Goal: Task Accomplishment & Management: Manage account settings

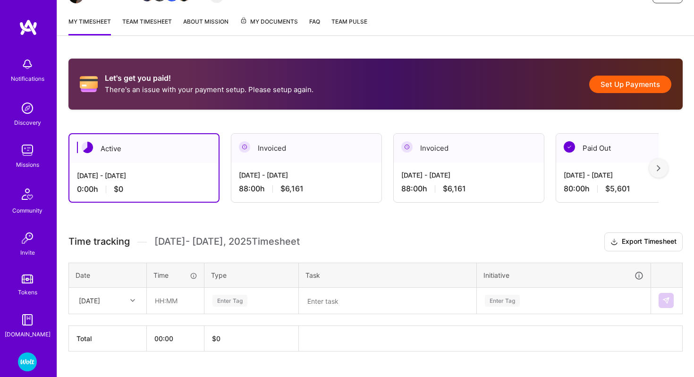
scroll to position [135, 0]
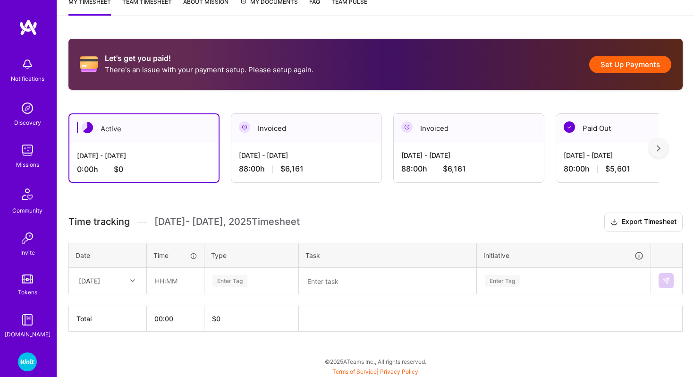
click at [317, 174] on div "[DATE] - [DATE] 88:00 h $6,161" at bounding box center [306, 162] width 150 height 39
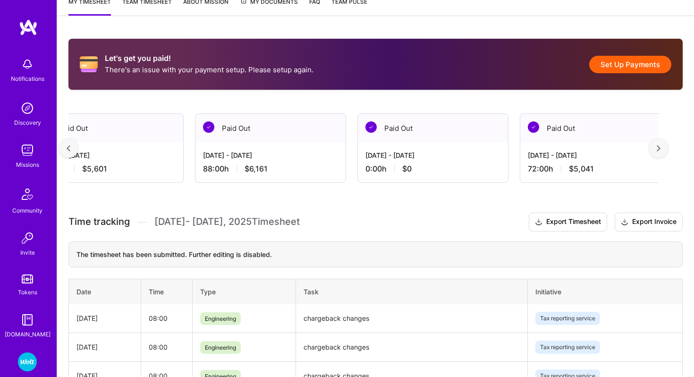
scroll to position [0, 1507]
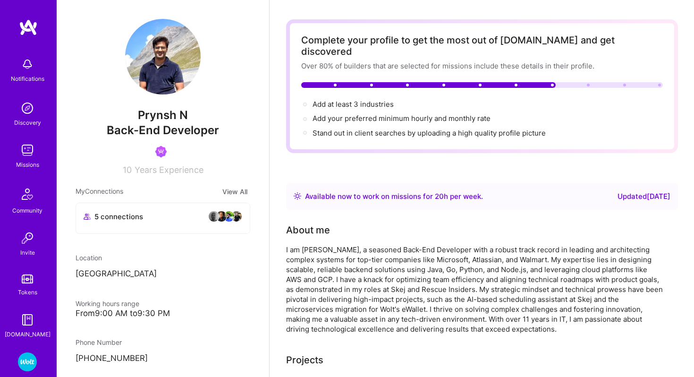
scroll to position [11, 0]
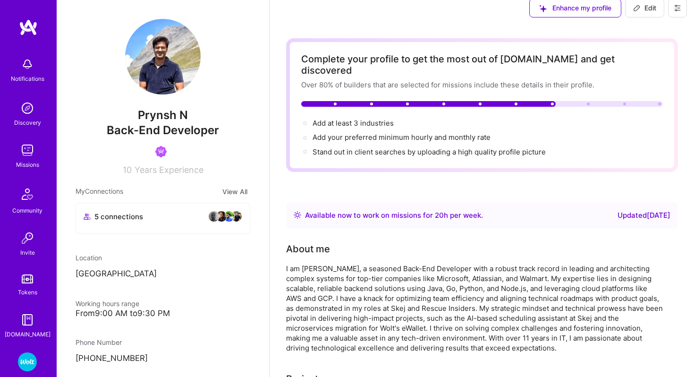
click at [30, 362] on img at bounding box center [27, 361] width 19 height 19
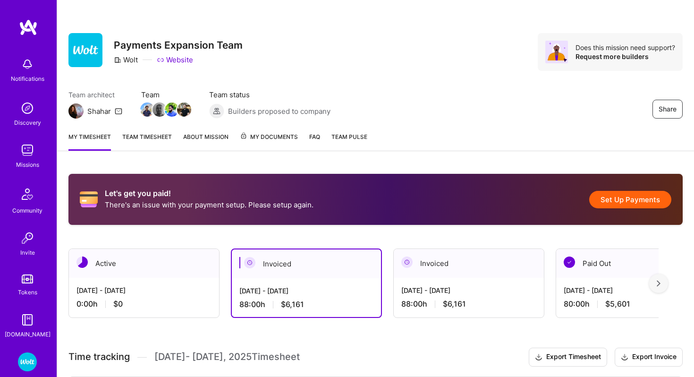
click at [265, 133] on span "My Documents" at bounding box center [269, 137] width 58 height 10
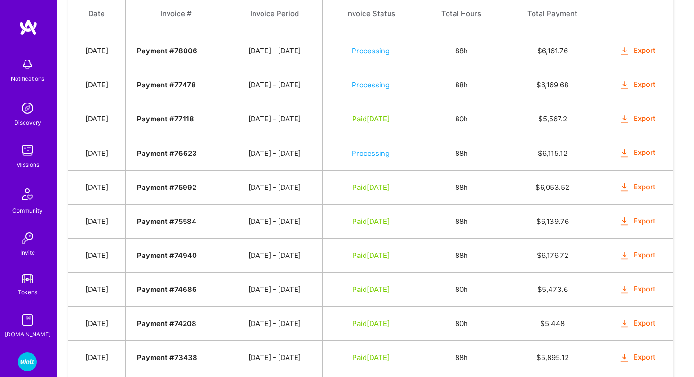
scroll to position [372, 0]
drag, startPoint x: 257, startPoint y: 85, endPoint x: 338, endPoint y: 82, distance: 80.8
click at [323, 82] on td "[DATE] - [DATE]" at bounding box center [275, 86] width 96 height 34
copy td "[DATE] - [DATE]"
drag, startPoint x: 257, startPoint y: 51, endPoint x: 336, endPoint y: 57, distance: 78.6
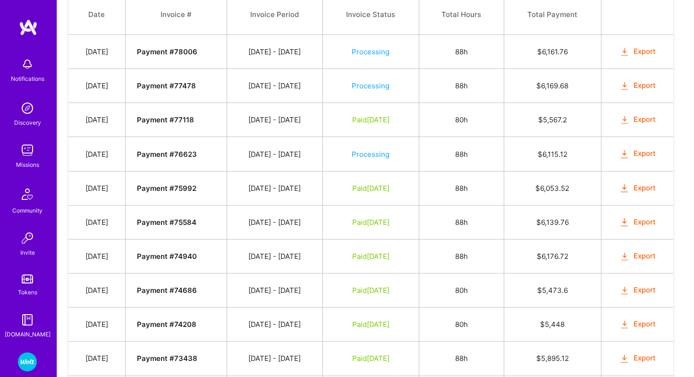
click at [323, 57] on td "[DATE] - [DATE]" at bounding box center [275, 52] width 96 height 34
copy td "[DATE] - [DATE]"
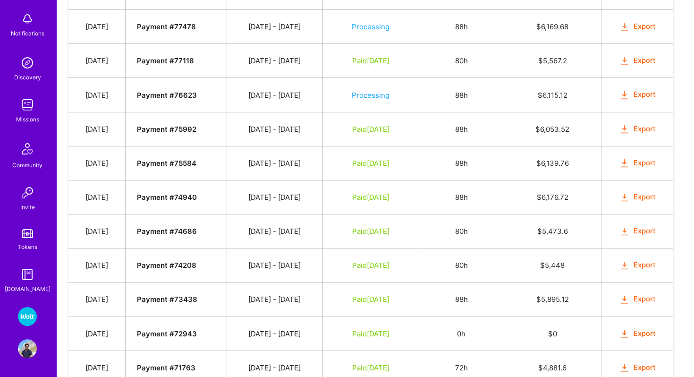
scroll to position [337, 0]
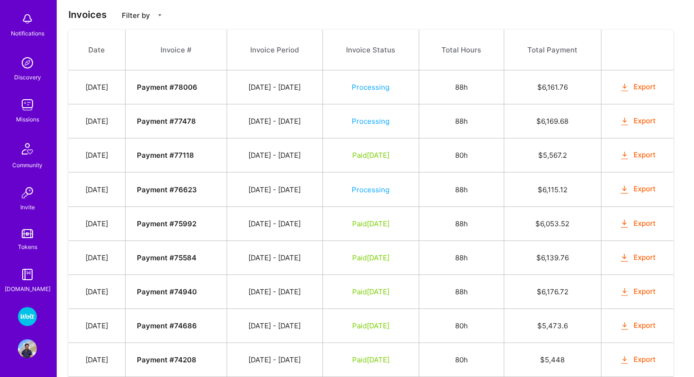
drag, startPoint x: 257, startPoint y: 189, endPoint x: 326, endPoint y: 192, distance: 69.0
click at [323, 192] on td "[DATE] - [DATE]" at bounding box center [275, 189] width 96 height 34
copy td "[DATE] - [DATE]"
